Goal: Go to known website: Go to known website

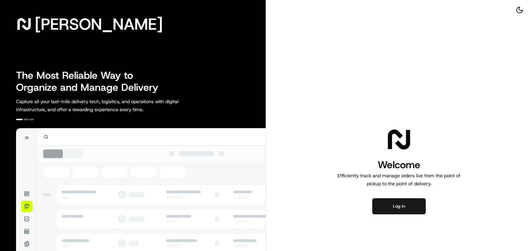
click at [378, 197] on div "Welcome Efficiently track and manage orders live from the point of pickup to th…" at bounding box center [399, 170] width 266 height 341
click at [390, 203] on button "Log in" at bounding box center [400, 207] width 54 height 16
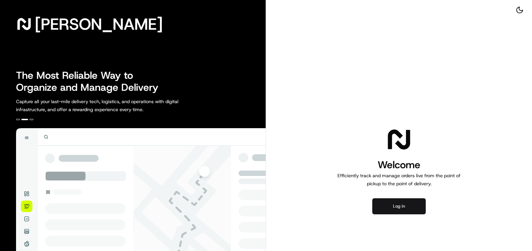
click at [390, 200] on button "Log in" at bounding box center [400, 207] width 54 height 16
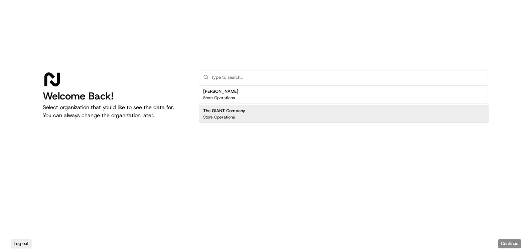
click at [315, 115] on div "The GIANT Company Store Operations" at bounding box center [344, 114] width 291 height 18
click at [500, 245] on button "Continue" at bounding box center [509, 243] width 23 height 9
